Goal: Transaction & Acquisition: Purchase product/service

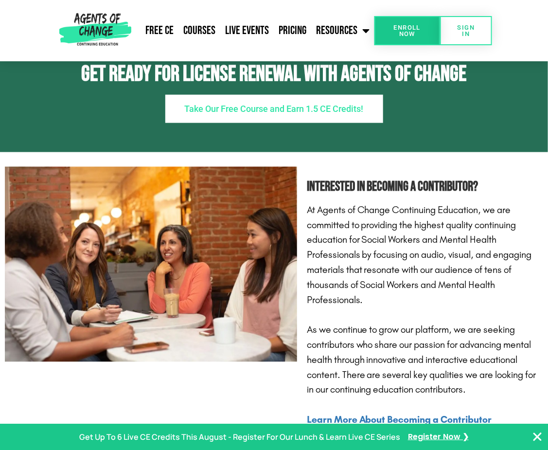
scroll to position [1464, 0]
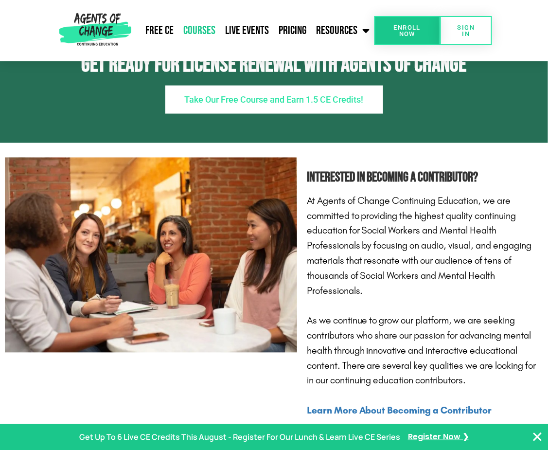
click at [209, 31] on link "Courses" at bounding box center [199, 30] width 42 height 24
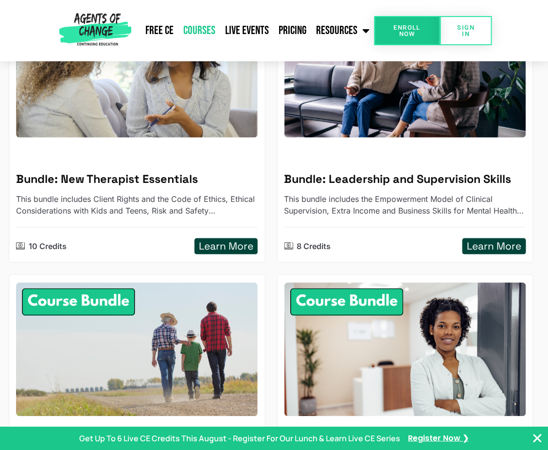
scroll to position [199, 0]
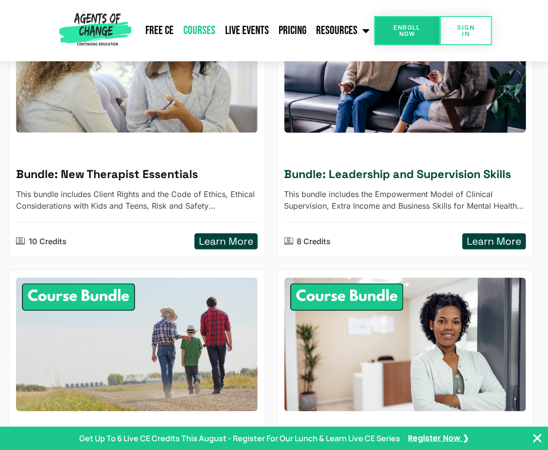
click at [361, 184] on div "Bundle: Leadership and Supervision Skills This bundle includes the Empowerment …" at bounding box center [405, 197] width 242 height 105
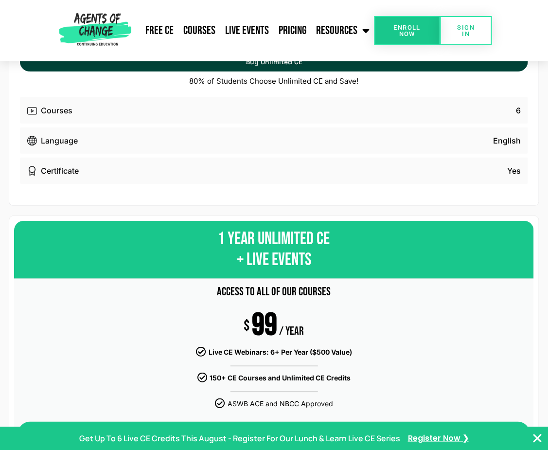
scroll to position [103, 0]
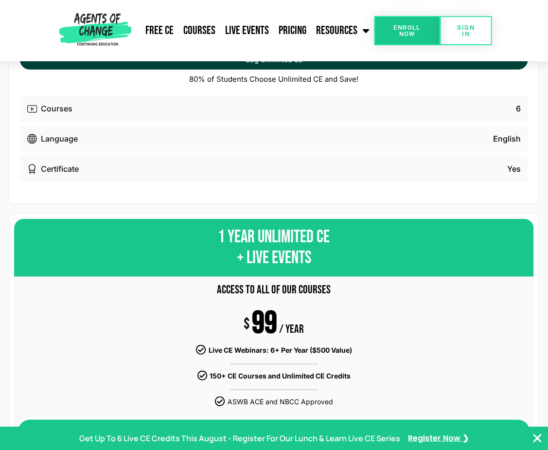
click at [42, 108] on p "Courses" at bounding box center [57, 109] width 32 height 12
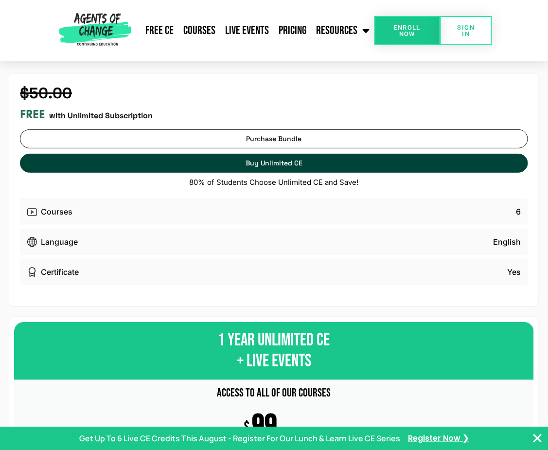
click at [57, 243] on p "Language" at bounding box center [59, 242] width 37 height 12
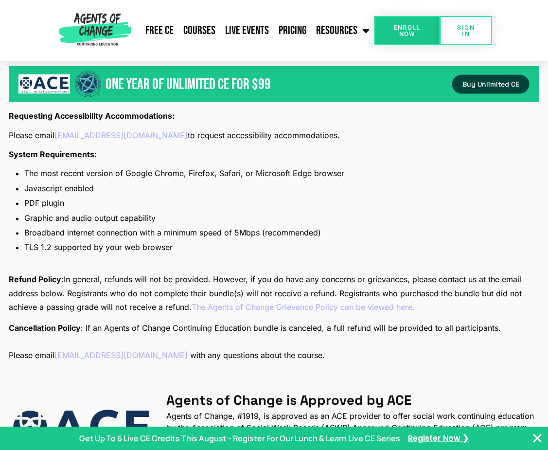
scroll to position [1493, 0]
